Goal: Transaction & Acquisition: Purchase product/service

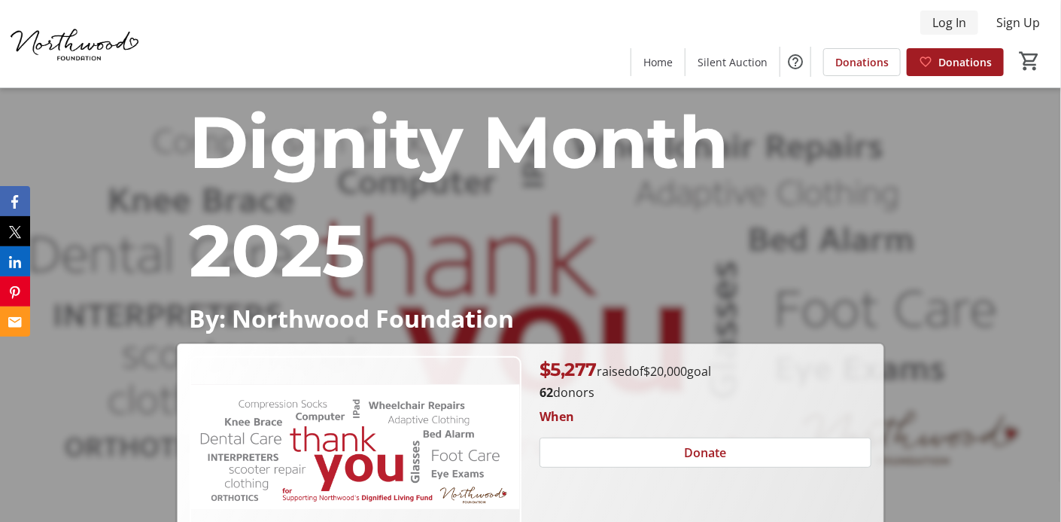
click at [957, 20] on span "Log In" at bounding box center [950, 23] width 34 height 18
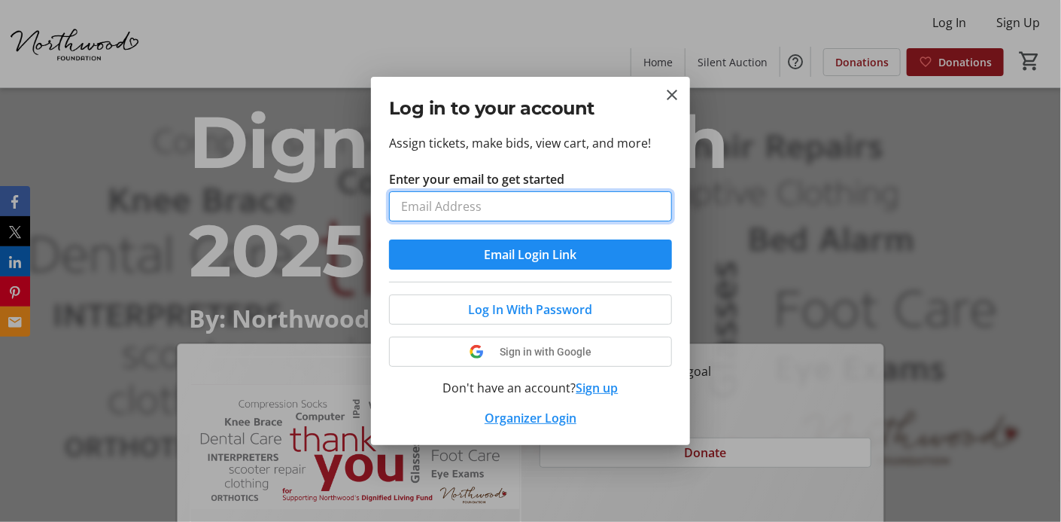
click at [473, 208] on input "Enter your email to get started" at bounding box center [530, 206] width 283 height 30
type input "sphpeep@eastlink.ca"
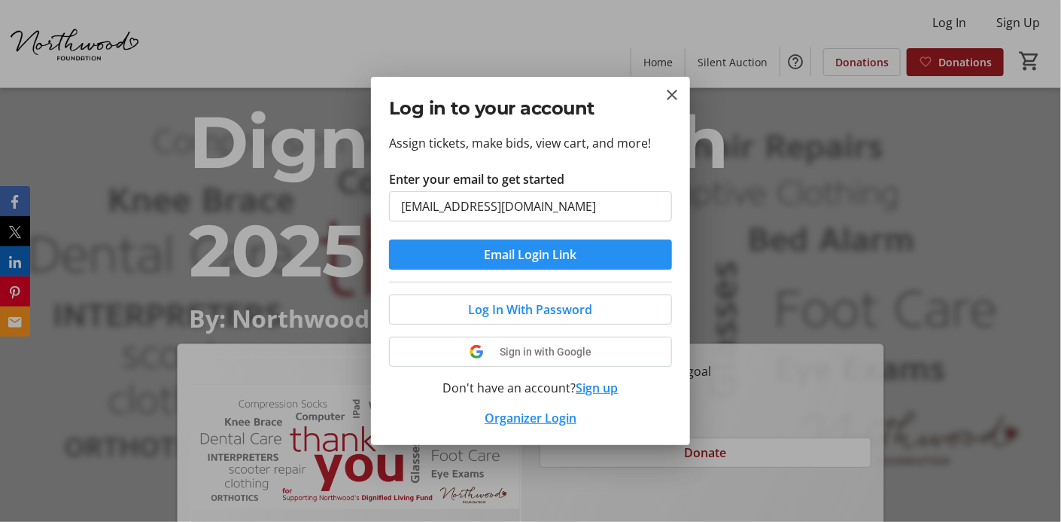
click at [495, 256] on span "Email Login Link" at bounding box center [531, 254] width 93 height 18
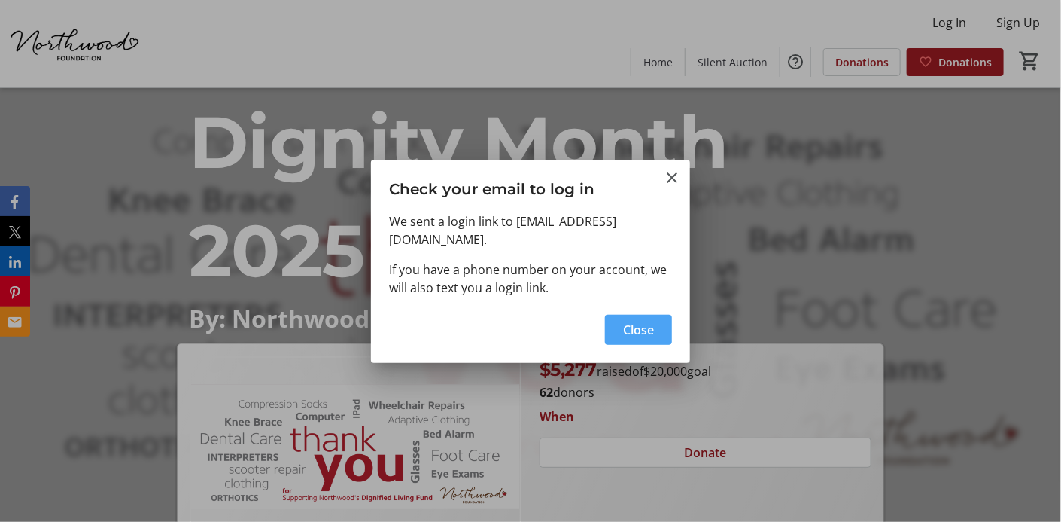
click at [616, 319] on span "button" at bounding box center [638, 330] width 67 height 36
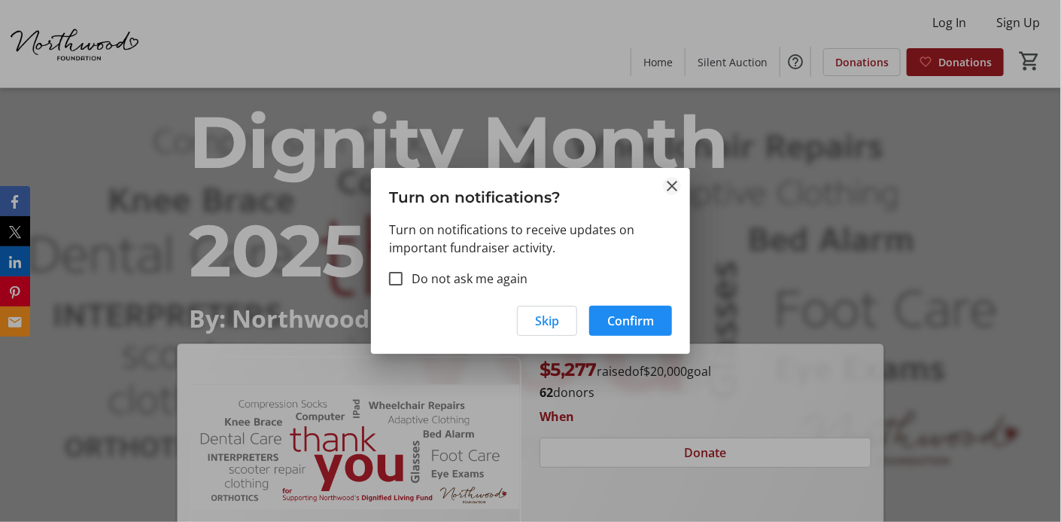
click at [674, 187] on mat-icon "Close" at bounding box center [672, 186] width 18 height 18
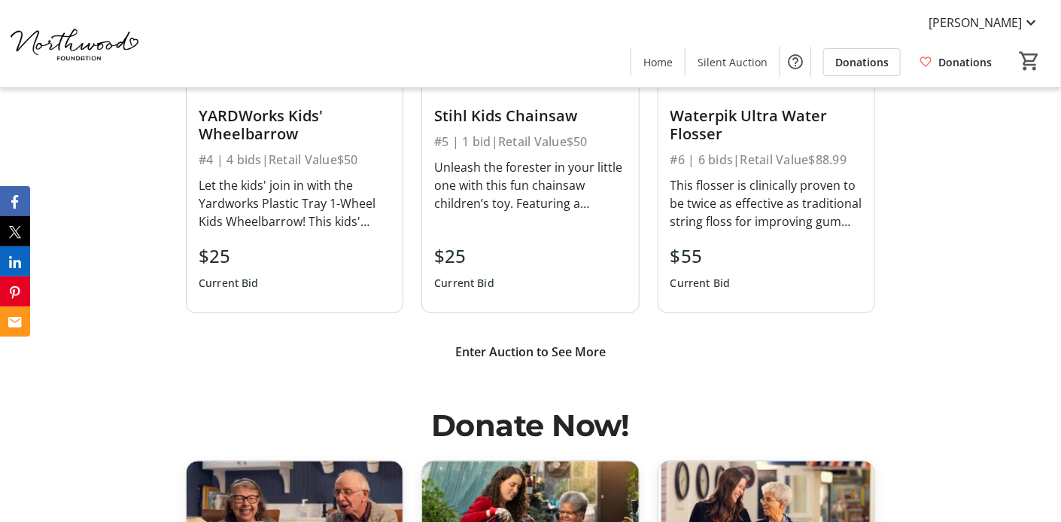
scroll to position [3613, 0]
click at [479, 354] on span "Enter Auction to See More" at bounding box center [530, 352] width 151 height 18
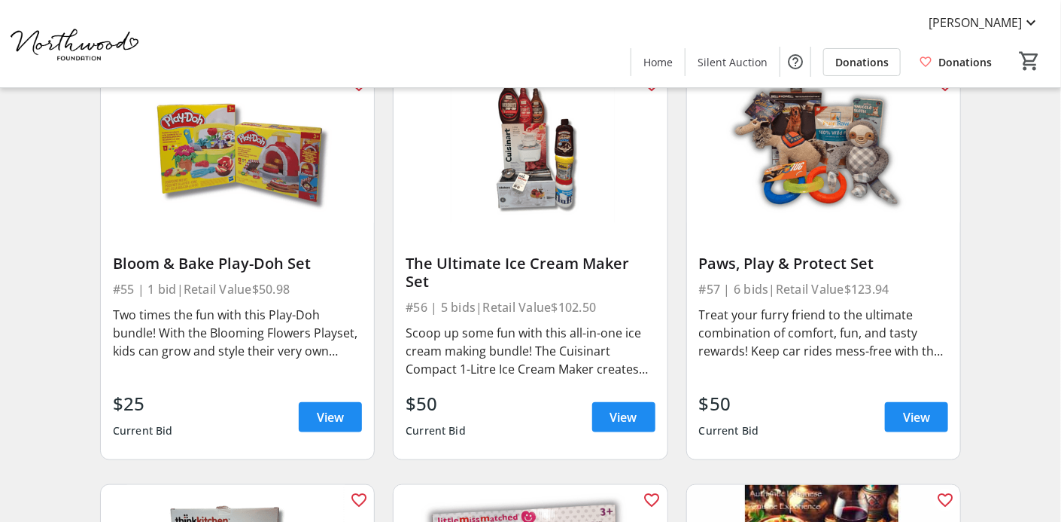
scroll to position [7602, 0]
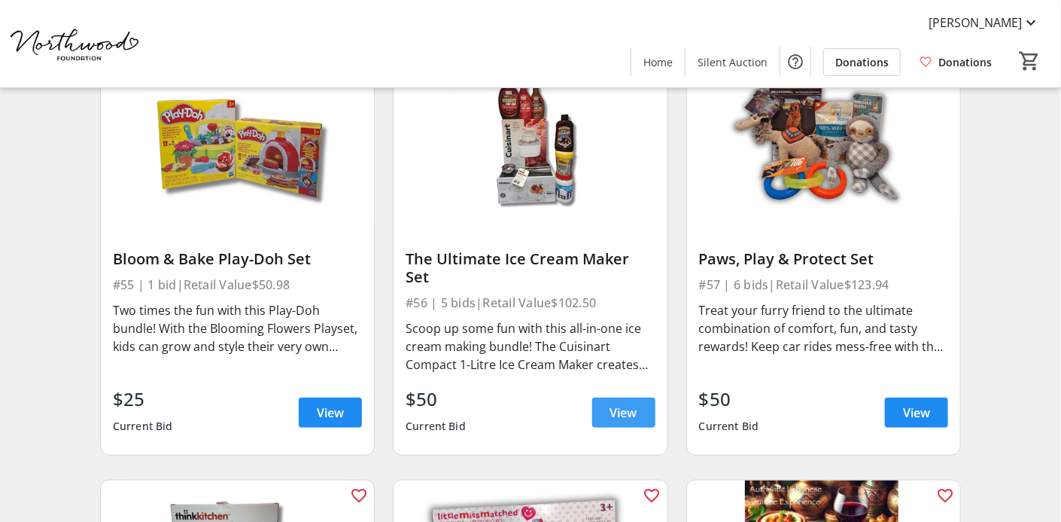
click at [607, 394] on span at bounding box center [623, 412] width 63 height 36
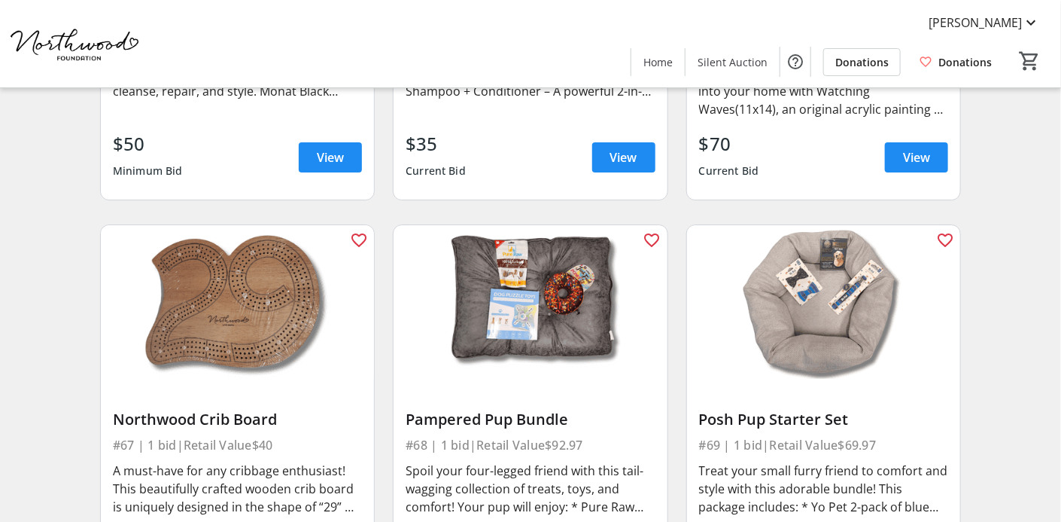
scroll to position [9107, 0]
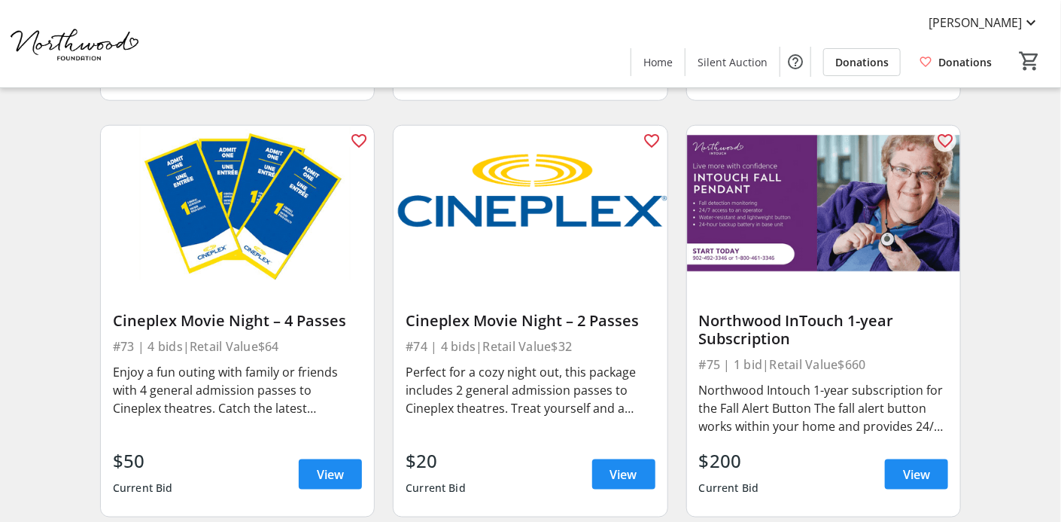
scroll to position [10021, 0]
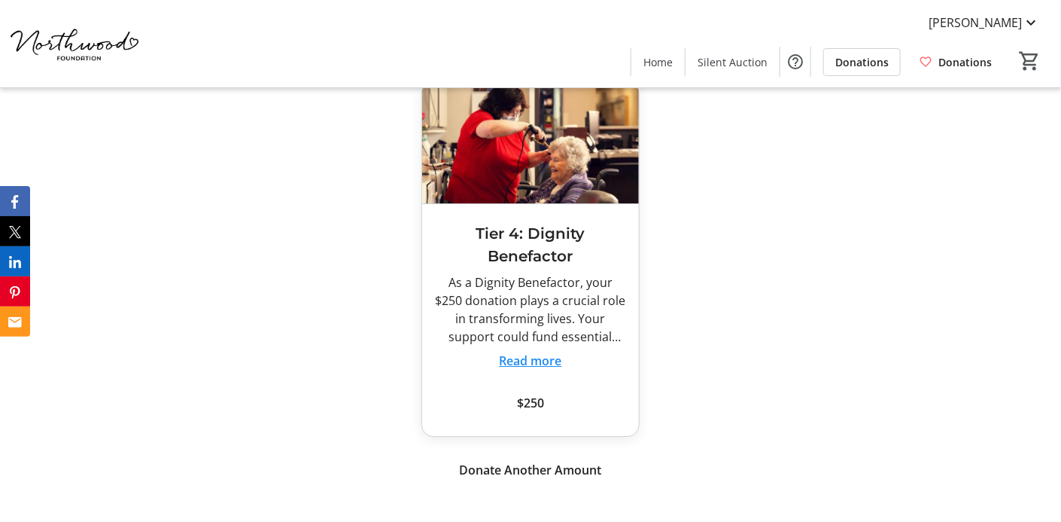
scroll to position [4151, 0]
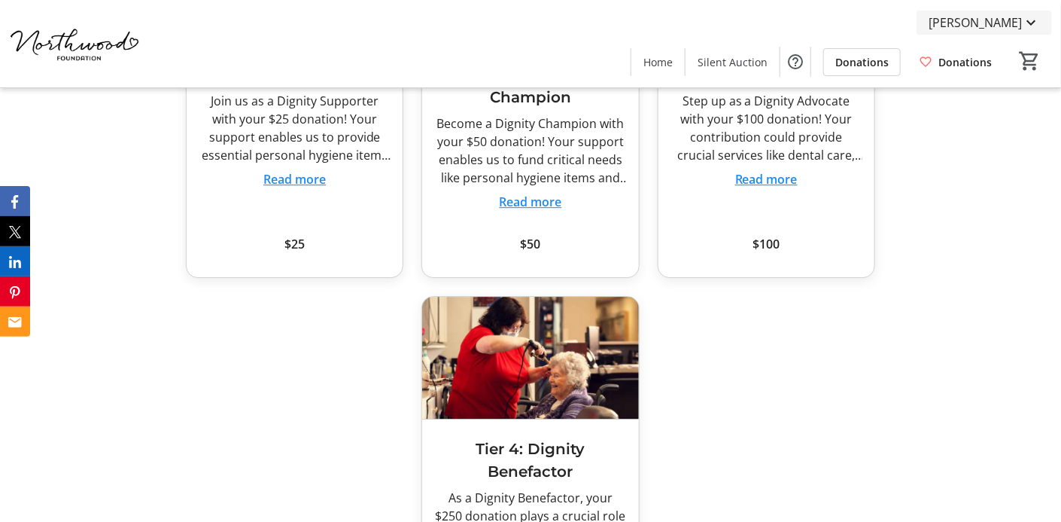
click at [1032, 17] on mat-icon at bounding box center [1031, 23] width 18 height 18
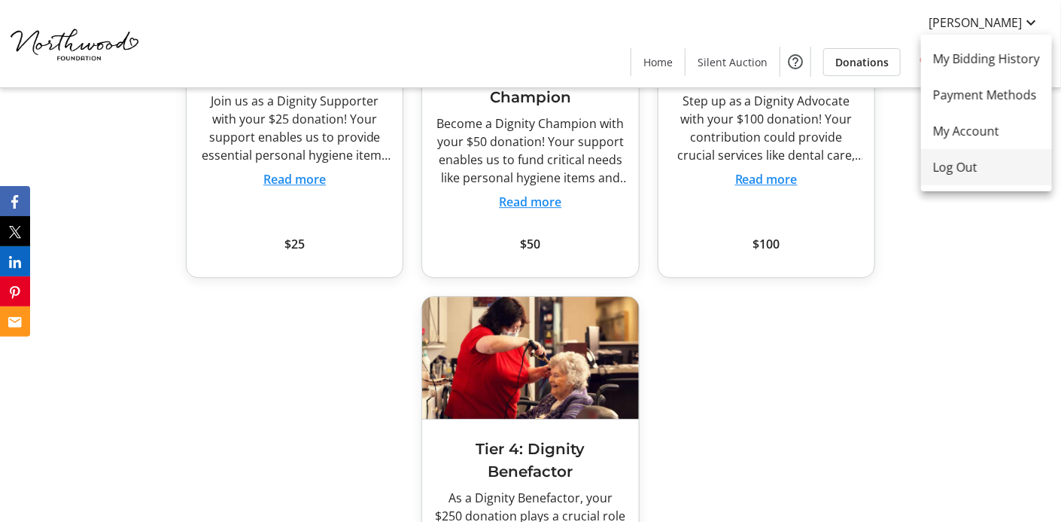
click at [955, 169] on span "Log Out" at bounding box center [986, 167] width 107 height 18
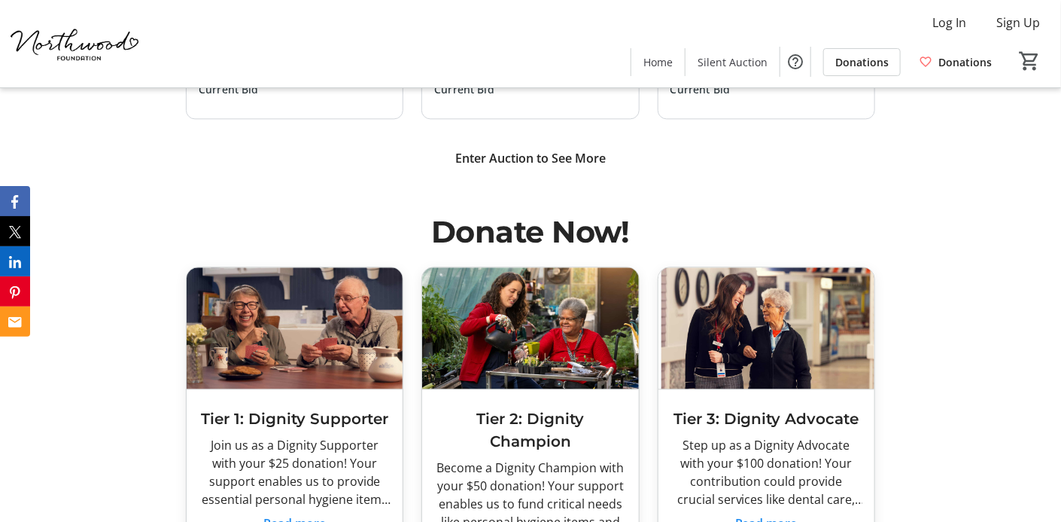
scroll to position [3775, 0]
